Goal: Transaction & Acquisition: Purchase product/service

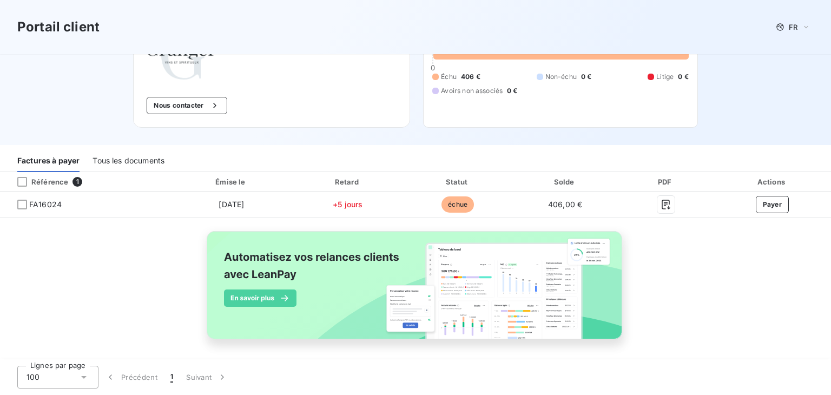
scroll to position [88, 0]
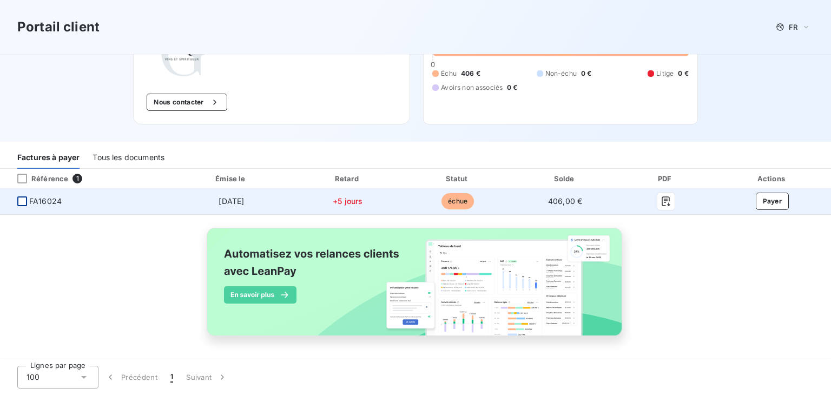
click at [19, 200] on div at bounding box center [22, 201] width 10 height 10
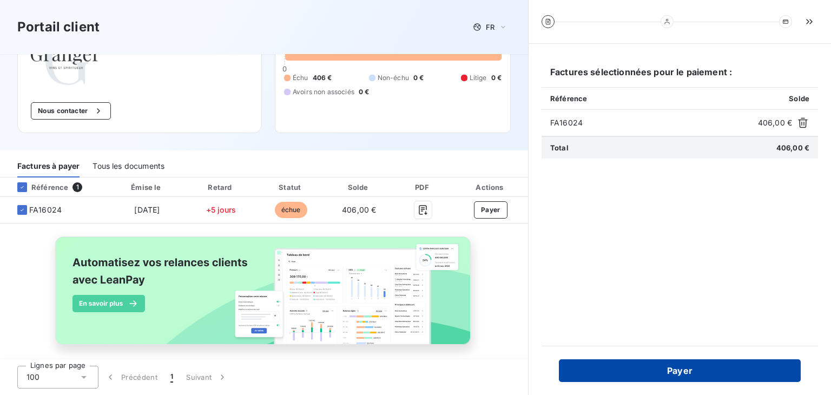
click at [642, 373] on button "Payer" at bounding box center [680, 370] width 242 height 23
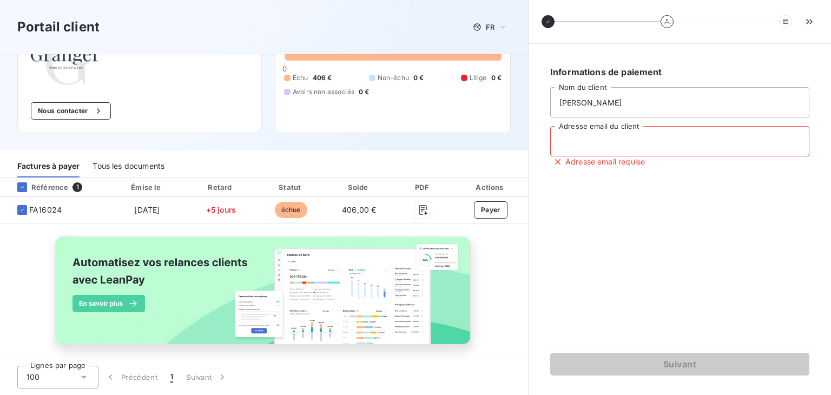
click at [612, 142] on input "Adresse email du client" at bounding box center [679, 141] width 259 height 30
type input "[EMAIL_ADDRESS][DOMAIN_NAME]"
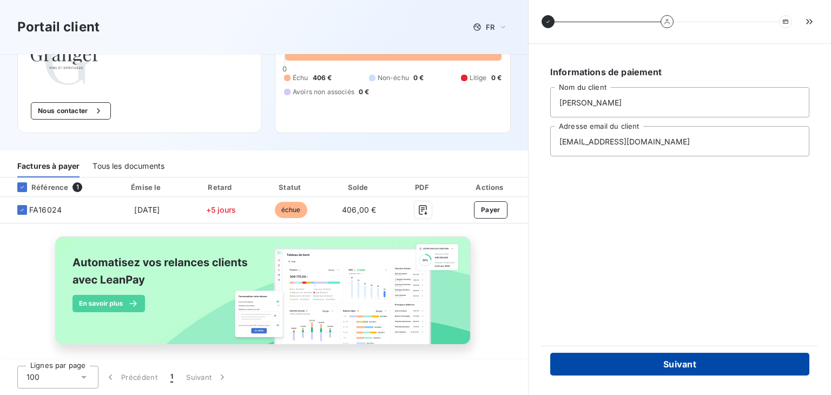
click at [665, 367] on button "Suivant" at bounding box center [679, 364] width 259 height 23
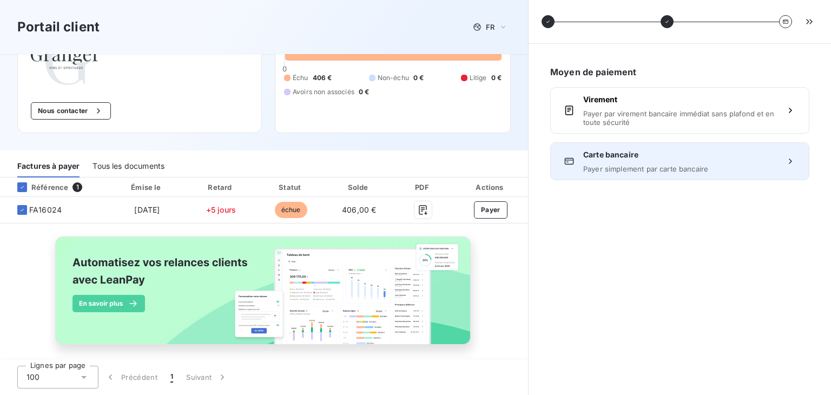
click at [620, 173] on div "Carte bancaire Payer simplement par carte bancaire" at bounding box center [679, 161] width 259 height 38
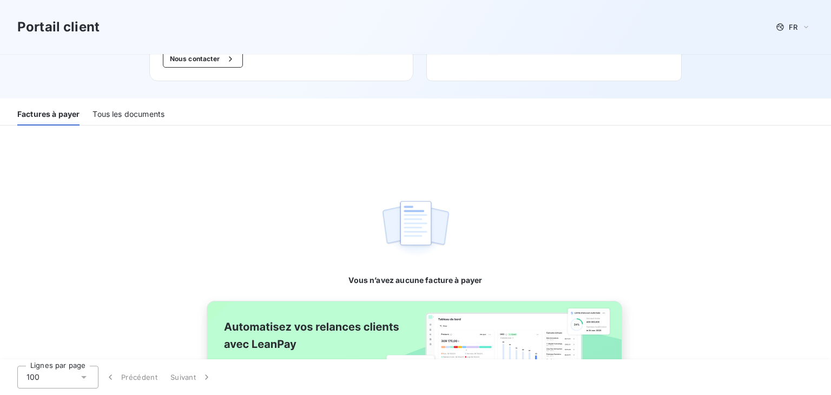
scroll to position [162, 0]
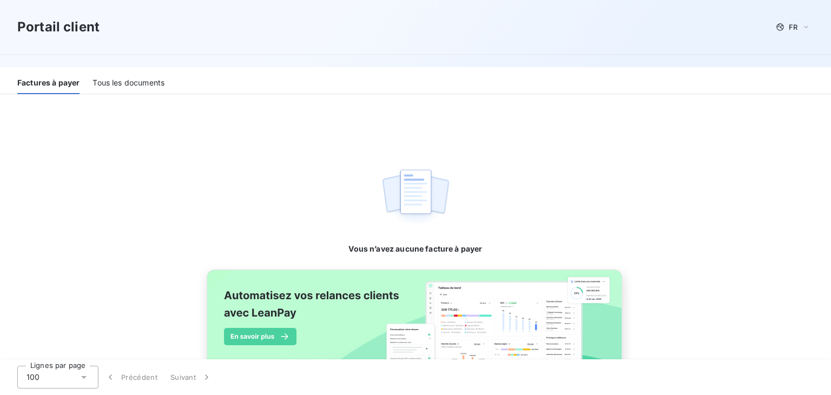
click at [122, 82] on div "Tous les documents" at bounding box center [129, 82] width 72 height 23
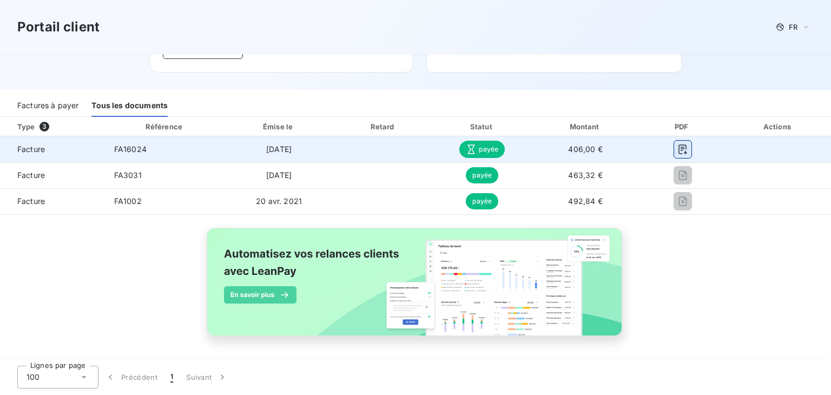
click at [678, 148] on icon "button" at bounding box center [683, 149] width 11 height 11
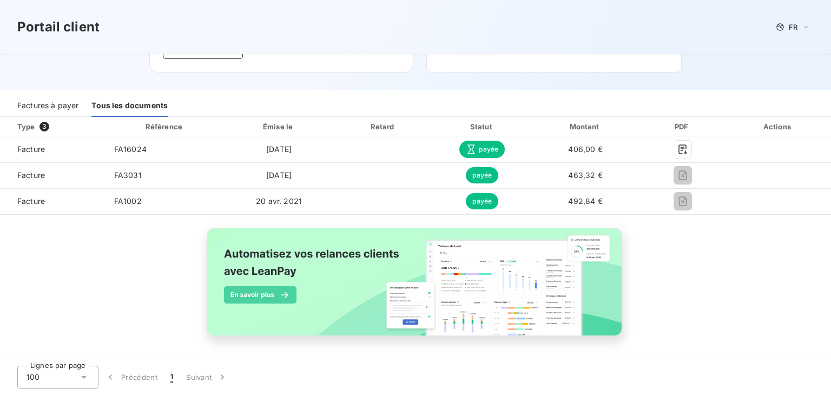
drag, startPoint x: 673, startPoint y: 147, endPoint x: 717, endPoint y: 292, distance: 151.9
click at [717, 292] on div "Type 3 Référence Émise le Retard Statut Montant PDF Actions Facture FA16024 3 o…" at bounding box center [415, 239] width 831 height 244
